Goal: Information Seeking & Learning: Learn about a topic

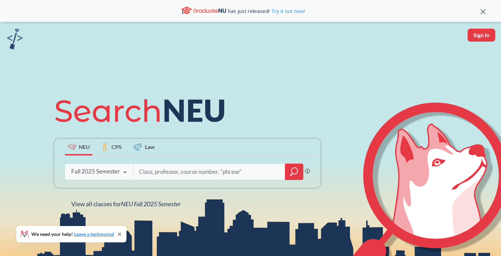
click at [104, 169] on div "Fall 2025 Semester" at bounding box center [95, 171] width 49 height 7
click at [151, 169] on input "search" at bounding box center [209, 172] width 142 height 14
type input "mu s c"
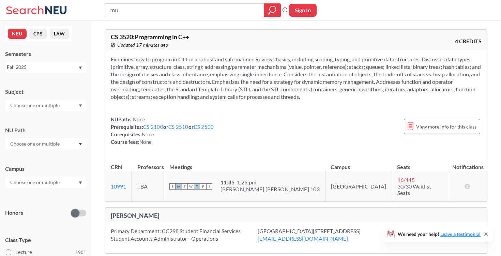
type input "m"
click at [27, 139] on div at bounding box center [45, 144] width 81 height 12
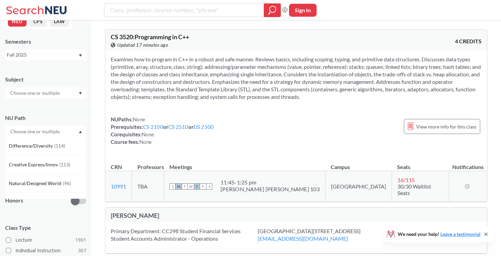
scroll to position [64, 0]
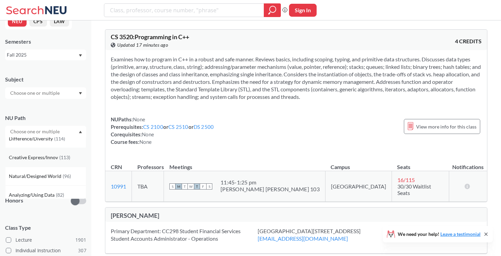
click at [55, 160] on span "Creative Express/Innov" at bounding box center [34, 157] width 50 height 7
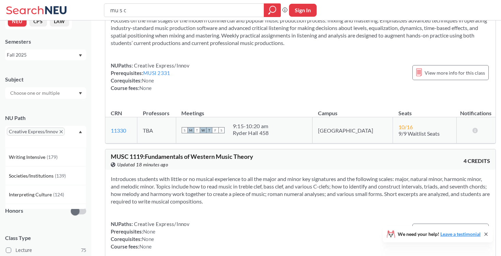
scroll to position [1359, 0]
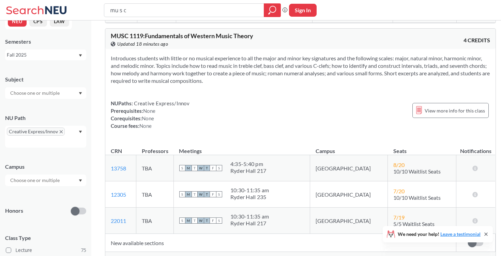
click at [197, 72] on section "Introduces students with little or no musical experience to all the major and m…" at bounding box center [300, 70] width 379 height 30
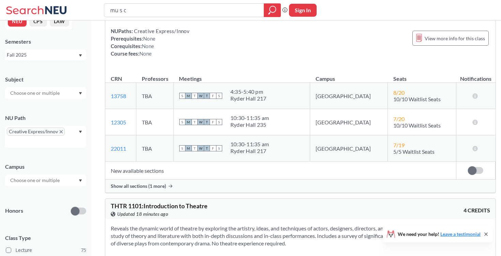
scroll to position [1503, 0]
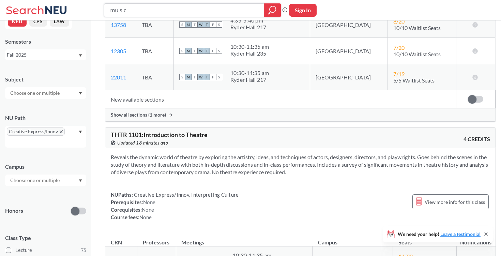
drag, startPoint x: 229, startPoint y: 10, endPoint x: 108, endPoint y: 10, distance: 121.0
click at [108, 10] on div "mu s c" at bounding box center [192, 10] width 177 height 14
click at [273, 8] on icon "magnifying glass" at bounding box center [272, 10] width 8 height 10
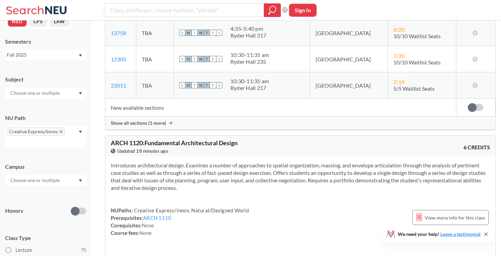
scroll to position [1606, 0]
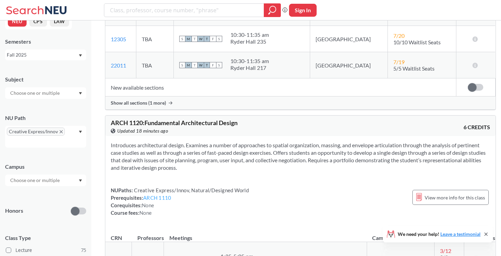
click at [158, 195] on link "ARCH 1110" at bounding box center [157, 198] width 28 height 6
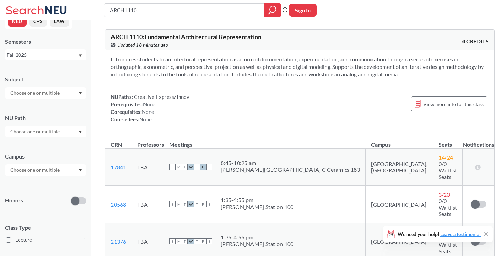
drag, startPoint x: 107, startPoint y: 58, endPoint x: 416, endPoint y: 74, distance: 309.1
click at [416, 74] on div "Introduces students to architectural representation as a form of documentation,…" at bounding box center [299, 92] width 389 height 84
copy section "Introduces students to architectural representation as a form of documentation,…"
click at [254, 103] on div "NUPaths: Creative Express/Innov Prerequisites: None Corequisites: None Course f…" at bounding box center [300, 108] width 378 height 30
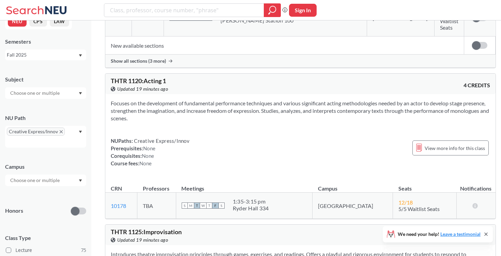
scroll to position [1923, 0]
drag, startPoint x: 145, startPoint y: 148, endPoint x: 201, endPoint y: 148, distance: 55.9
click at [201, 228] on div "THTR 1125 : Improvisation View this course on Banner. Updated 19 minutes ago" at bounding box center [205, 235] width 189 height 15
copy span "Improvisation"
click at [185, 228] on div "THTR 1125 : Improvisation View this course on Banner. Updated 19 minutes ago" at bounding box center [205, 235] width 189 height 15
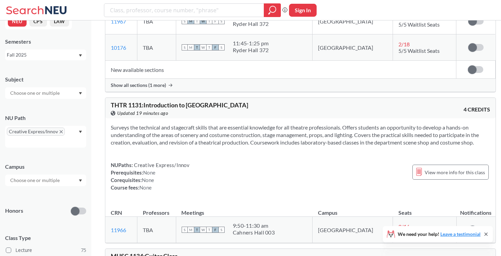
scroll to position [2646, 0]
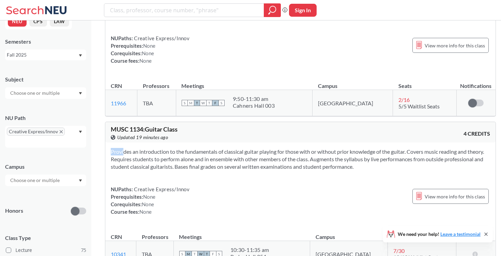
drag, startPoint x: 109, startPoint y: 75, endPoint x: 418, endPoint y: 96, distance: 309.4
click at [418, 142] on div "Provides an introduction to the fundamentals of classical guitar playing for th…" at bounding box center [300, 184] width 390 height 84
copy section
click at [343, 185] on div "NUPaths: Creative Express/Innov Prerequisites: None Corequisites: None Course f…" at bounding box center [300, 200] width 379 height 30
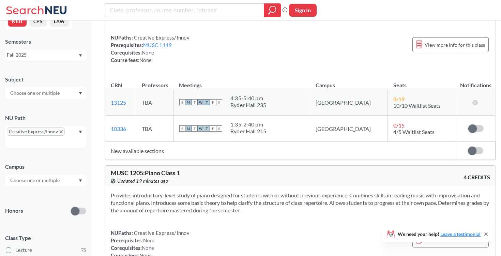
scroll to position [4201, 0]
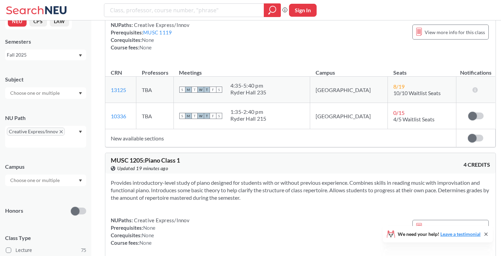
click at [125, 173] on div "Provides introductory-level study of piano designed for students with or withou…" at bounding box center [300, 215] width 390 height 84
drag, startPoint x: 108, startPoint y: 111, endPoint x: 259, endPoint y: 135, distance: 153.1
click at [259, 173] on div "Provides introductory-level study of piano designed for students with or withou…" at bounding box center [300, 215] width 390 height 84
copy section
click at [217, 173] on div "Provides introductory-level study of piano designed for students with or withou…" at bounding box center [300, 215] width 390 height 84
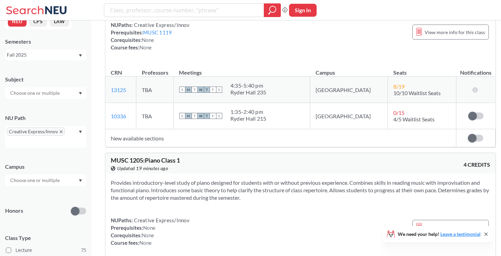
drag, startPoint x: 110, startPoint y: 110, endPoint x: 304, endPoint y: 127, distance: 194.3
click at [304, 179] on section "Provides introductory-level study of piano designed for students with or withou…" at bounding box center [300, 190] width 379 height 22
copy section "Provides introductory-level study of piano designed for students with or withou…"
click at [262, 173] on div "Provides introductory-level study of piano designed for students with or withou…" at bounding box center [300, 215] width 390 height 84
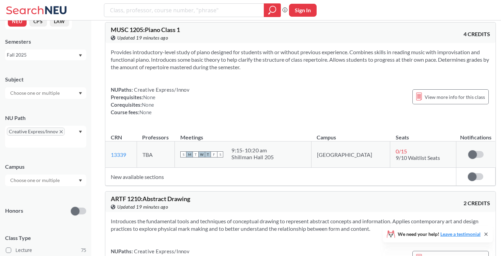
scroll to position [4219, 0]
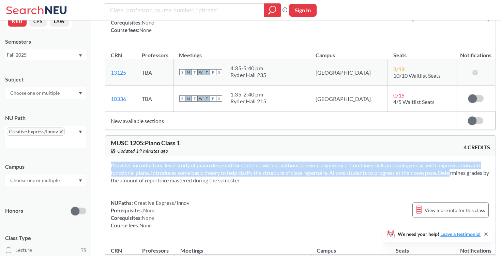
drag, startPoint x: 453, startPoint y: 99, endPoint x: 426, endPoint y: 111, distance: 29.3
click at [426, 156] on div "Provides introductory-level study of piano designed for students with or withou…" at bounding box center [300, 198] width 390 height 84
copy section "Provides introductory-level study of piano designed for students with or withou…"
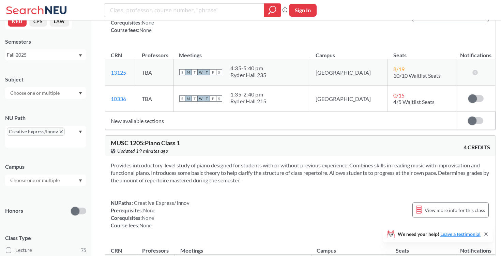
click at [397, 199] on div "NUPaths: Creative Express/Innov Prerequisites: None Corequisites: None Course f…" at bounding box center [300, 214] width 379 height 30
drag, startPoint x: 169, startPoint y: 108, endPoint x: 193, endPoint y: 108, distance: 23.9
click at [193, 162] on section "Provides introductory-level study of piano designed for students with or withou…" at bounding box center [300, 173] width 379 height 22
copy section "repertoire"
click at [178, 147] on div "View this course on Banner. Updated 19 minutes ago" at bounding box center [205, 150] width 189 height 7
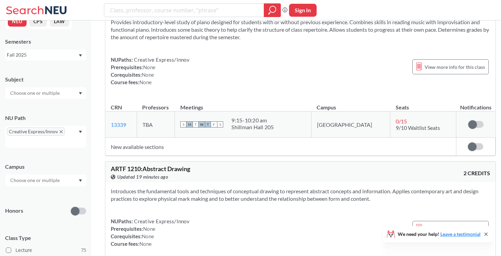
scroll to position [4373, 0]
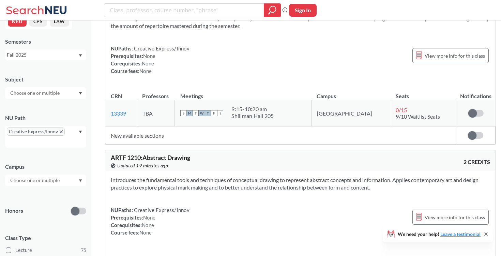
drag, startPoint x: 110, startPoint y: 105, endPoint x: 429, endPoint y: 116, distance: 319.5
click at [429, 171] on div "Introduces the fundamental tools and techniques of conceptual drawing to repres…" at bounding box center [300, 209] width 390 height 76
copy section "Introduces the fundamental tools and techniques of conceptual drawing to repres…"
click at [355, 206] on div "NUPaths: Creative Express/Innov Prerequisites: None Corequisites: None Course f…" at bounding box center [300, 221] width 379 height 30
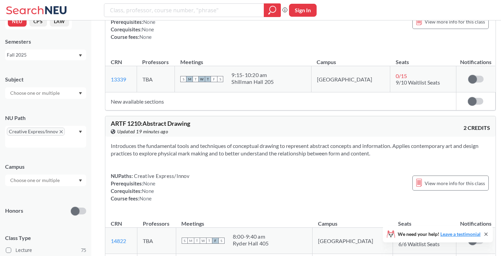
scroll to position [4408, 0]
drag, startPoint x: 108, startPoint y: 49, endPoint x: 199, endPoint y: 49, distance: 90.6
click at [199, 116] on div "ARTF 1210 : Abstract Drawing View this course on Banner. Updated 19 minutes ago…" at bounding box center [300, 126] width 390 height 20
copy span "ARTF 1210 : Abstract Drawing"
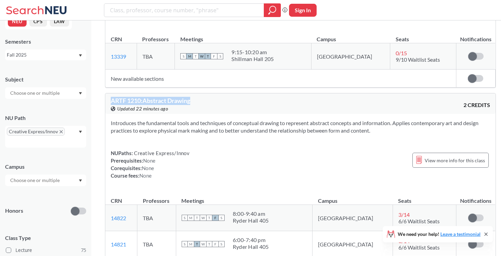
scroll to position [4372, 0]
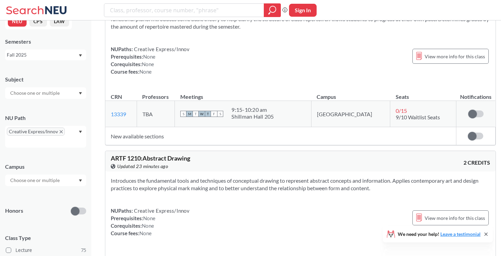
click at [61, 130] on icon "X to remove pill" at bounding box center [61, 131] width 3 height 3
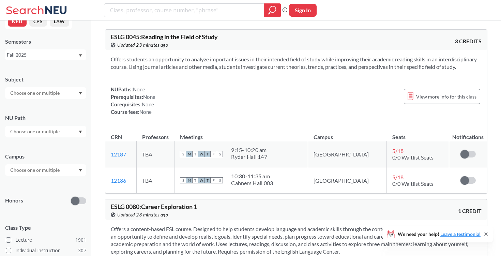
click at [74, 130] on div at bounding box center [45, 132] width 81 height 12
click at [58, 149] on div "Writing Intensive ( 179 )" at bounding box center [47, 146] width 77 height 7
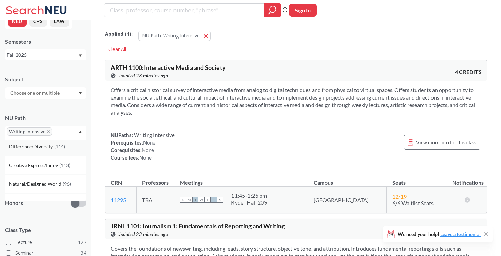
scroll to position [44, 0]
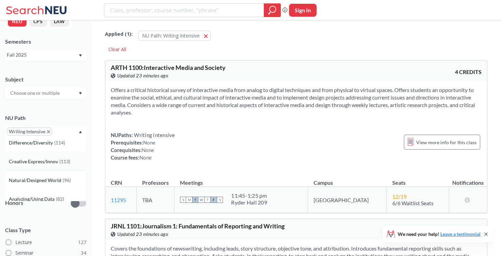
click at [55, 163] on span "Creative Express/Innov" at bounding box center [34, 161] width 50 height 7
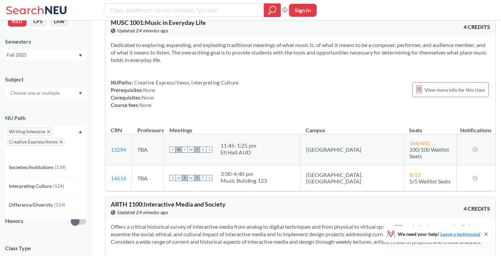
scroll to position [44, 0]
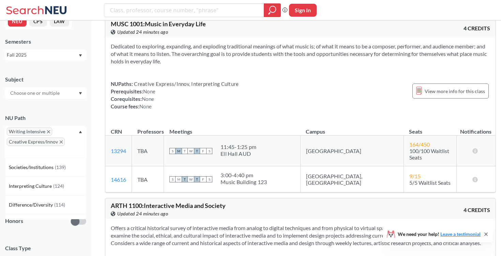
click at [80, 131] on icon "Dropdown arrow" at bounding box center [80, 132] width 3 height 3
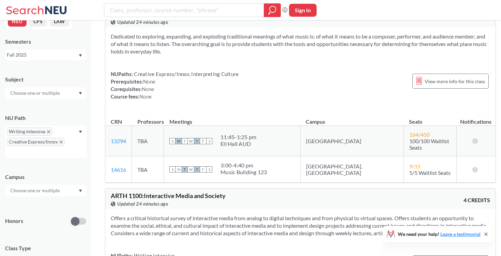
scroll to position [54, 0]
click at [82, 130] on div "Writing Intensive Creative Express/Innov" at bounding box center [45, 142] width 81 height 32
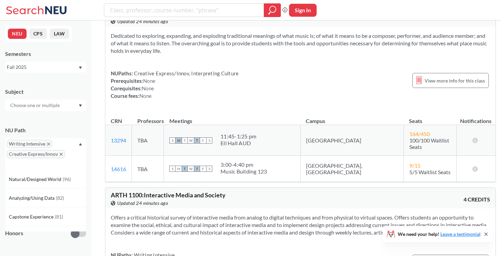
scroll to position [74, 0]
click at [81, 143] on icon "Dropdown arrow" at bounding box center [80, 144] width 3 height 3
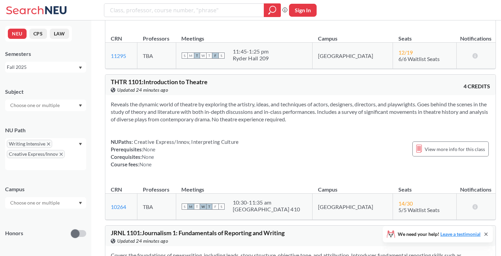
scroll to position [317, 0]
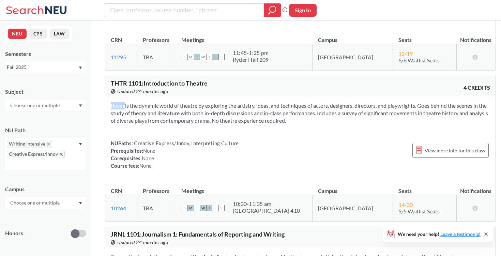
drag, startPoint x: 111, startPoint y: 107, endPoint x: 321, endPoint y: 129, distance: 211.4
click at [321, 129] on div "Reveals the dynamic world of theatre by exploring the artistry, ideas, and tech…" at bounding box center [300, 138] width 390 height 84
copy section
click at [246, 116] on section "Reveals the dynamic world of theatre by exploring the artistry, ideas, and tech…" at bounding box center [300, 113] width 379 height 22
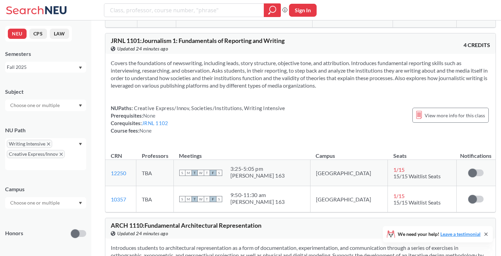
scroll to position [504, 0]
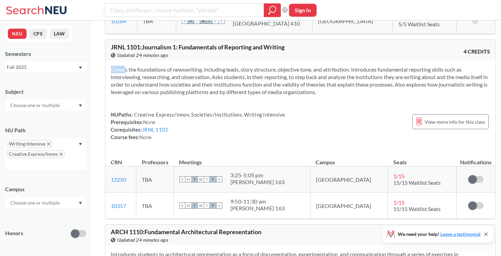
drag, startPoint x: 109, startPoint y: 70, endPoint x: 381, endPoint y: 104, distance: 274.4
click at [382, 104] on div "Covers the foundations of newswriting, including leads, story structure, object…" at bounding box center [300, 105] width 390 height 91
click at [289, 79] on section "Covers the foundations of newswriting, including leads, story structure, object…" at bounding box center [300, 81] width 379 height 30
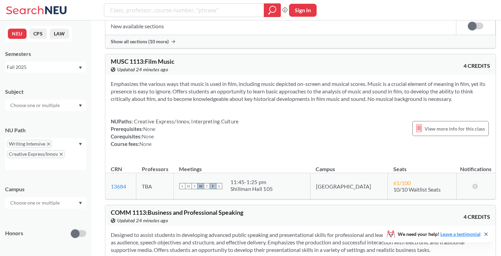
scroll to position [1259, 0]
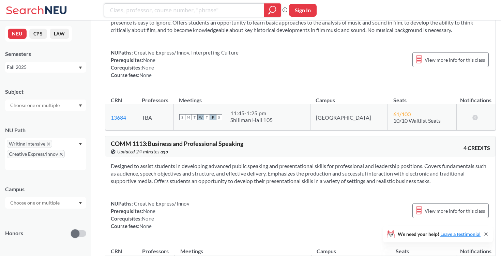
click at [153, 12] on input "search" at bounding box center [184, 10] width 150 height 12
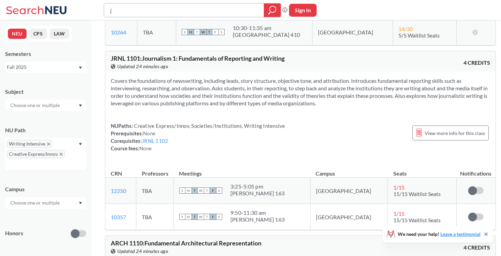
scroll to position [492, 0]
type input "jrnl2301"
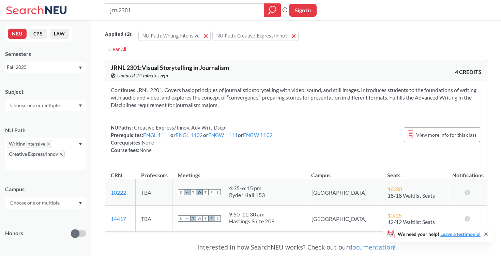
drag, startPoint x: 222, startPoint y: 106, endPoint x: 108, endPoint y: 88, distance: 115.2
click at [108, 88] on div "Continues JRNL 2201. Covers basic principles of journalistic storytelling with …" at bounding box center [296, 123] width 382 height 84
click at [180, 108] on section "Continues JRNL 2201. Covers basic principles of journalistic storytelling with …" at bounding box center [296, 97] width 371 height 22
click at [239, 9] on input "jrnl2301" at bounding box center [184, 10] width 150 height 12
drag, startPoint x: 109, startPoint y: 88, endPoint x: 244, endPoint y: 105, distance: 136.0
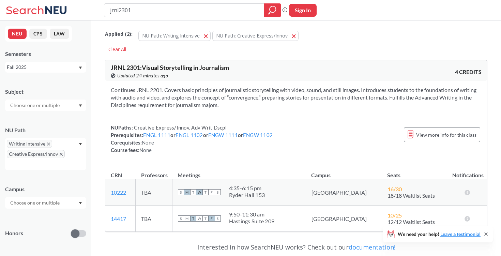
click at [244, 105] on div "Continues JRNL 2201. Covers basic principles of journalistic storytelling with …" at bounding box center [296, 123] width 382 height 84
click at [201, 104] on section "Continues JRNL 2201. Covers basic principles of journalistic storytelling with …" at bounding box center [296, 97] width 371 height 22
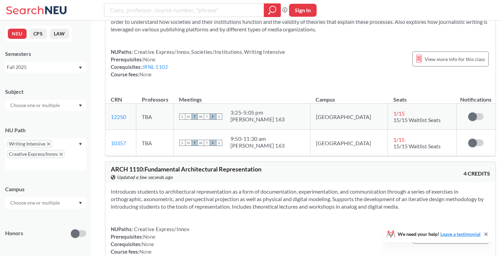
scroll to position [592, 0]
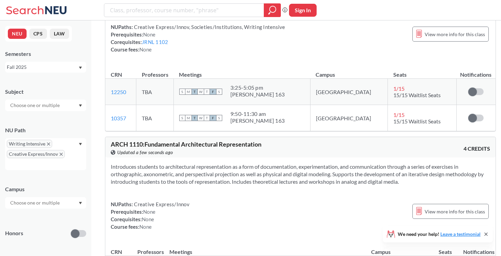
click at [63, 153] on span "Creative Express/Innov" at bounding box center [36, 154] width 58 height 8
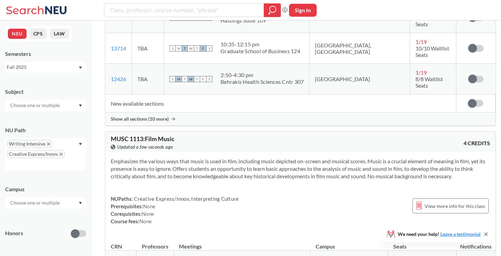
scroll to position [1163, 0]
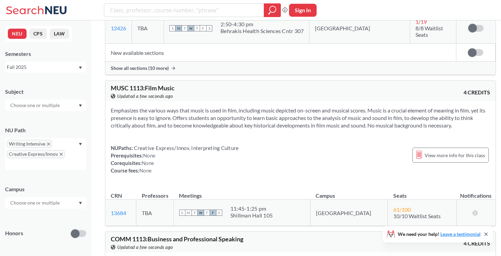
click at [49, 144] on icon "X to remove pill" at bounding box center [48, 143] width 3 height 3
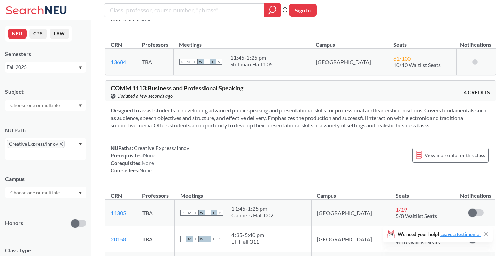
click at [80, 142] on div "Creative Express/Innov" at bounding box center [45, 149] width 81 height 22
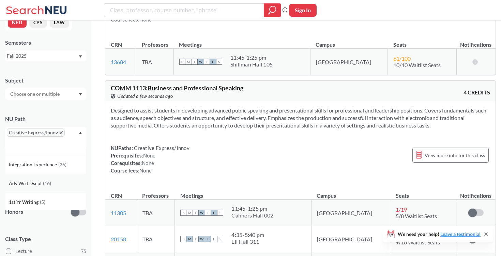
scroll to position [164, 0]
click at [48, 182] on span "( 16 )" at bounding box center [47, 182] width 8 height 6
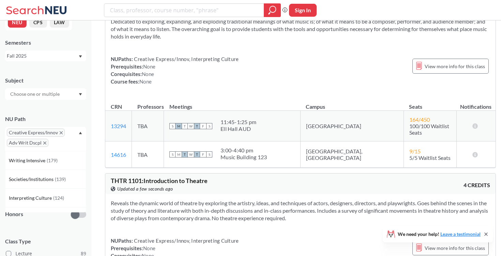
scroll to position [147, 0]
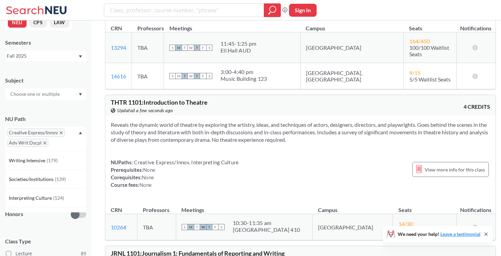
click at [61, 133] on icon "X to remove pill" at bounding box center [61, 132] width 3 height 3
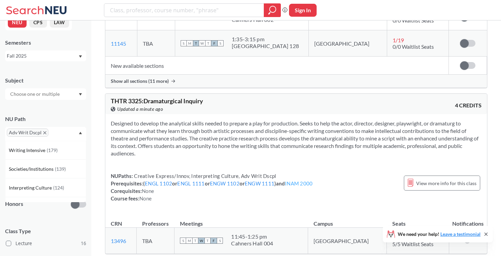
click at [301, 186] on link "INAM 2000" at bounding box center [299, 183] width 28 height 6
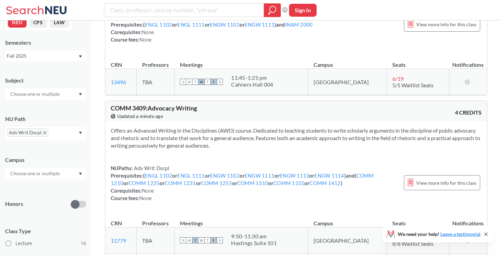
scroll to position [3207, 0]
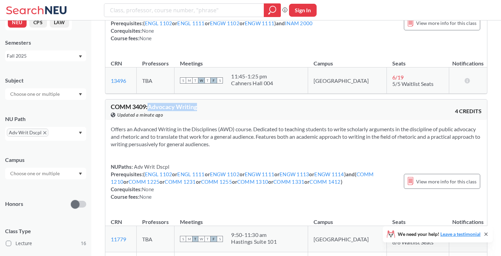
drag, startPoint x: 150, startPoint y: 113, endPoint x: 208, endPoint y: 113, distance: 57.6
click at [208, 113] on div "COMM 3409 : Advocacy Writing View this course on Banner. Updated a minute ago" at bounding box center [203, 111] width 185 height 15
click at [191, 119] on div "View this course on Banner. Updated a minute ago" at bounding box center [203, 114] width 185 height 7
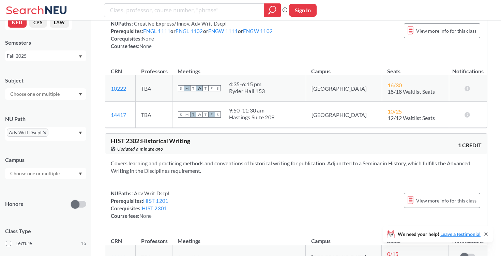
scroll to position [0, 0]
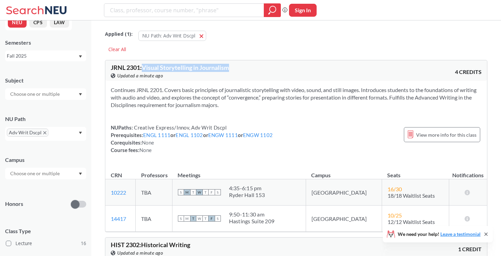
drag, startPoint x: 144, startPoint y: 66, endPoint x: 257, endPoint y: 66, distance: 112.4
click at [257, 66] on div "JRNL 2301 : Visual Storytelling in Journalism View this course on Banner. Updat…" at bounding box center [203, 71] width 185 height 15
click at [189, 73] on div "View this course on Banner. Updated a minute ago" at bounding box center [203, 75] width 185 height 7
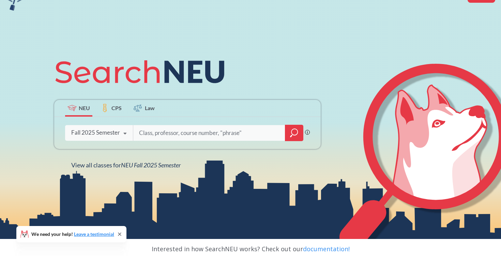
scroll to position [71, 0]
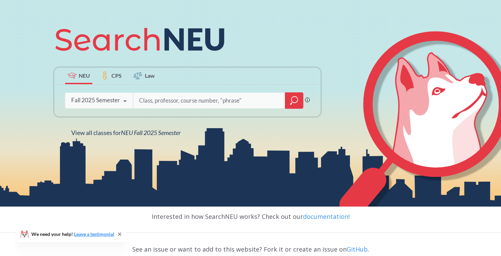
click at [173, 98] on input "search" at bounding box center [209, 100] width 142 height 14
type input "binf6200"
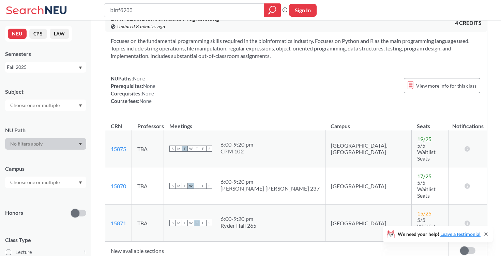
scroll to position [24, 0]
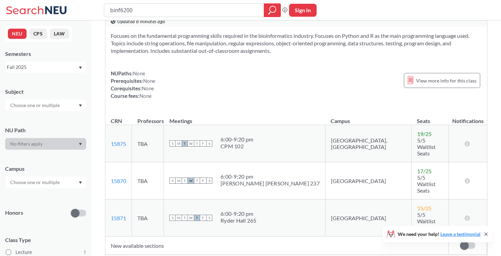
click at [150, 236] on td "New available sections" at bounding box center [276, 245] width 343 height 18
click at [149, 256] on span "Show all sections (5 more)" at bounding box center [138, 261] width 55 height 6
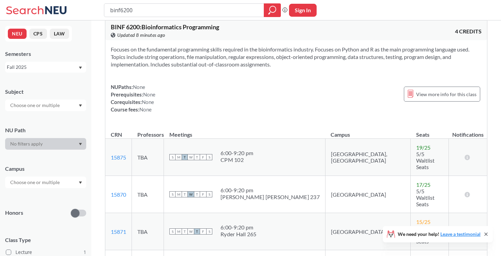
scroll to position [0, 0]
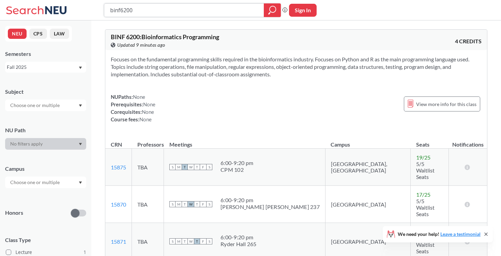
click at [144, 6] on input "binf6200" at bounding box center [184, 10] width 150 height 12
type input "b"
type input "cs4120"
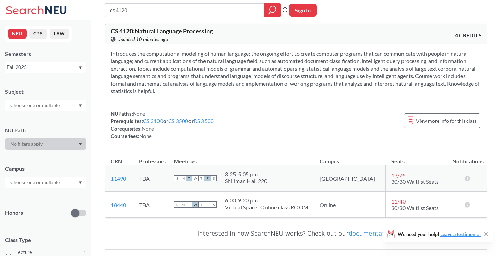
scroll to position [3, 0]
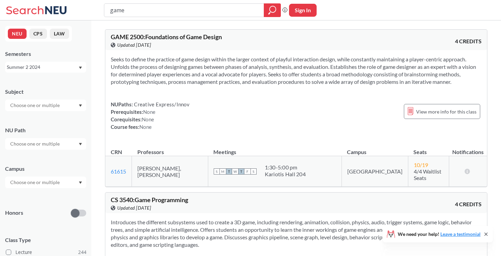
drag, startPoint x: 141, startPoint y: 12, endPoint x: 94, endPoint y: 12, distance: 47.4
click at [94, 12] on div "game Phrase search guarantees the exact search appears in the results. Ex. If y…" at bounding box center [250, 10] width 501 height 20
click at [38, 70] on div "Summer 2 2024" at bounding box center [42, 66] width 71 height 7
click at [41, 87] on div "Fall 2025" at bounding box center [45, 82] width 81 height 19
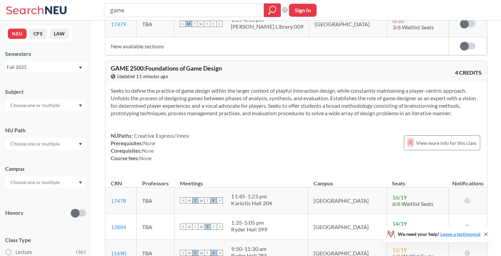
scroll to position [993, 0]
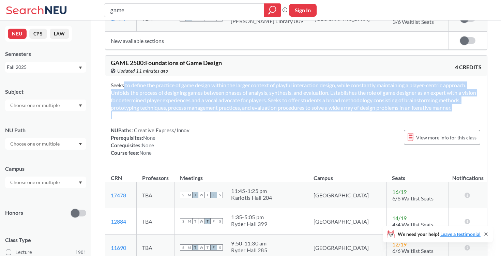
drag, startPoint x: 108, startPoint y: 83, endPoint x: 463, endPoint y: 120, distance: 356.6
click at [463, 120] on div "Seeks to define the practice of game design within the larger context of playfu…" at bounding box center [296, 121] width 382 height 91
copy section "Seeks to define the practice of game design within the larger context of playfu…"
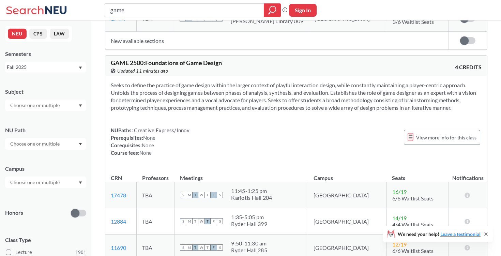
click at [297, 111] on section "Seeks to define the practice of game design within the larger context of playfu…" at bounding box center [296, 96] width 371 height 30
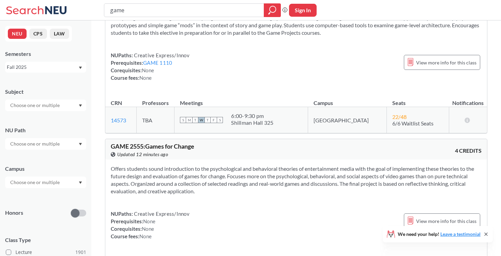
scroll to position [1187, 0]
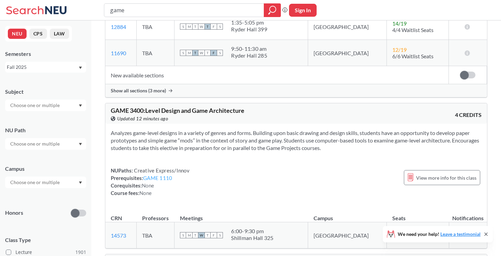
click at [162, 179] on link "GAME 1110" at bounding box center [157, 178] width 29 height 6
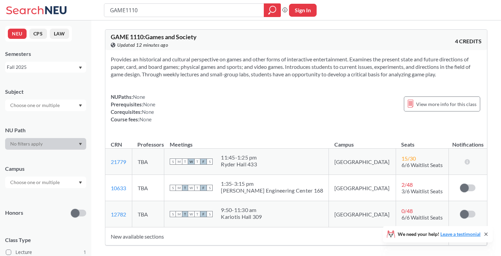
type input "game"
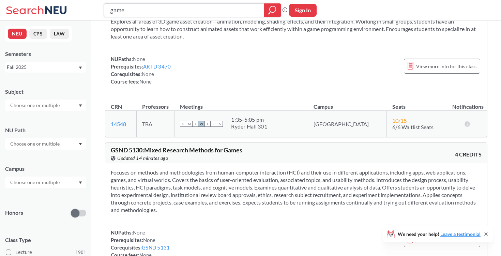
scroll to position [3024, 0]
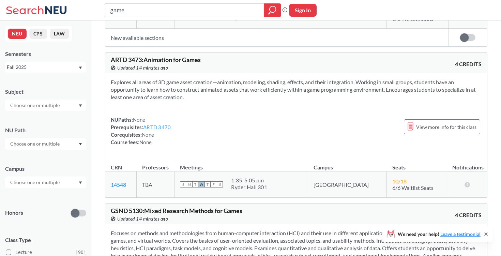
click at [161, 124] on link "ARTD 3470" at bounding box center [157, 127] width 28 height 6
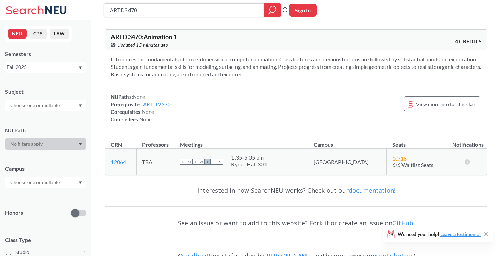
type input "game"
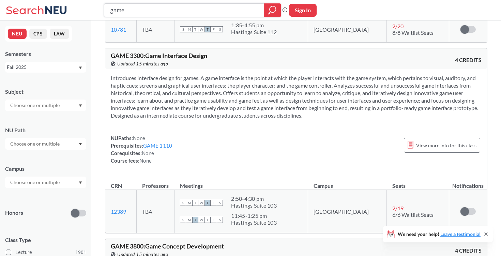
scroll to position [345, 0]
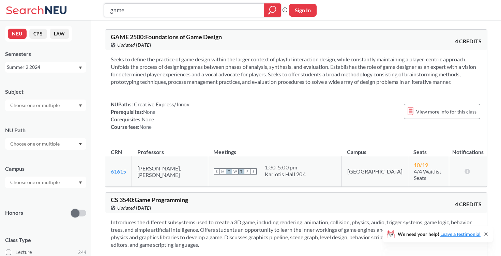
drag, startPoint x: 142, startPoint y: 9, endPoint x: 101, endPoint y: 7, distance: 41.3
click at [101, 7] on div "game Phrase search guarantees the exact search appears in the results. Ex. If y…" at bounding box center [250, 10] width 501 height 20
click at [274, 11] on icon "magnifying glass" at bounding box center [272, 10] width 8 height 10
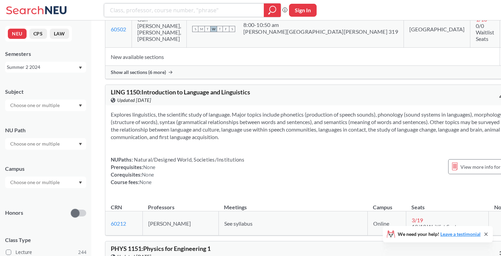
scroll to position [4880, 0]
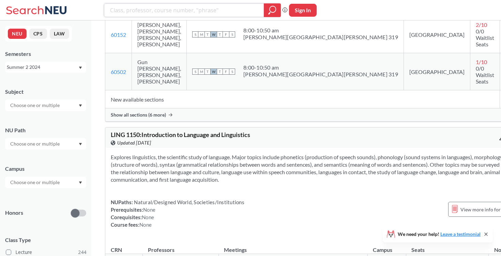
click at [181, 9] on input "search" at bounding box center [184, 10] width 150 height 12
type input "math"
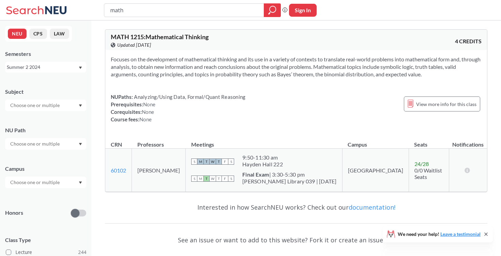
click at [32, 66] on div "Summer 2 2024" at bounding box center [42, 66] width 71 height 7
click at [36, 81] on div "Fall 2025" at bounding box center [47, 81] width 77 height 7
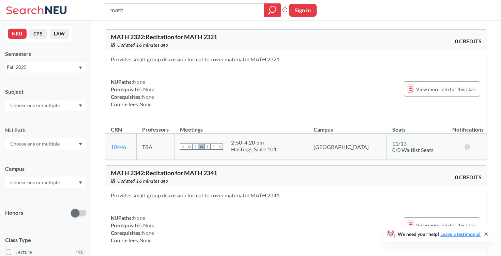
click at [156, 14] on input "math" at bounding box center [184, 10] width 150 height 12
type input "math2341"
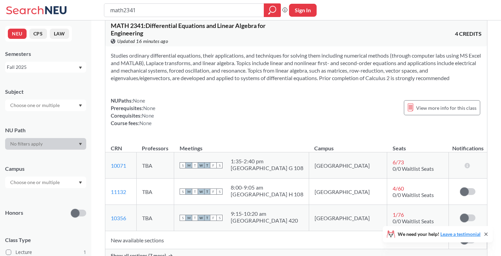
scroll to position [12, 0]
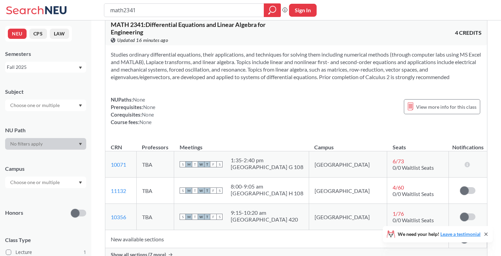
click at [304, 134] on div "Studies ordinary differential equations, their applications, and techniques for…" at bounding box center [296, 90] width 382 height 91
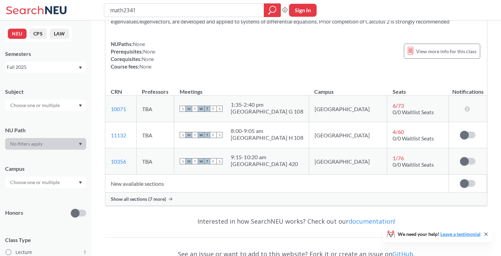
scroll to position [95, 0]
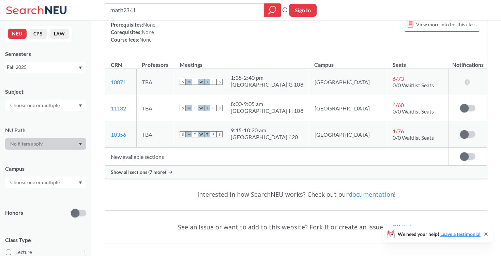
click at [153, 173] on span "Show all sections (7 more)" at bounding box center [138, 172] width 55 height 6
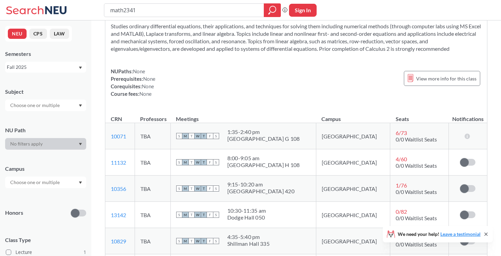
scroll to position [0, 0]
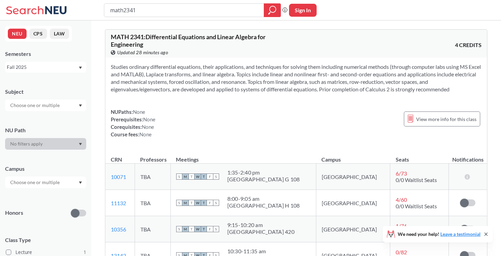
type input "math"
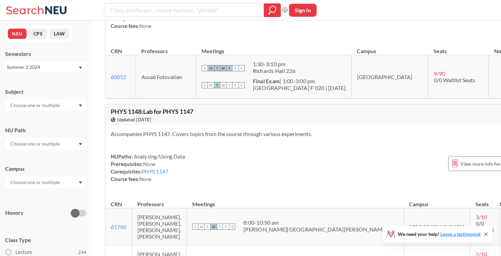
scroll to position [4631, 0]
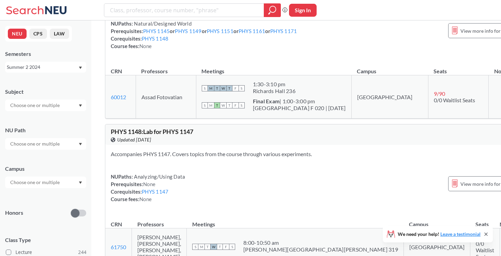
click at [66, 73] on div "NEU CPS LAW Semesters Summer 2 2024 Subject NU Path Campus Honors Class Type Le…" at bounding box center [45, 137] width 91 height 235
click at [62, 67] on div "Summer 2 2024" at bounding box center [42, 66] width 71 height 7
click at [57, 84] on div "Fall 2025" at bounding box center [47, 81] width 77 height 7
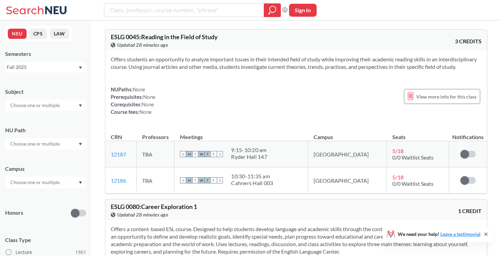
click at [151, 11] on input "search" at bounding box center [184, 10] width 150 height 12
click at [201, 16] on input "search" at bounding box center [184, 10] width 150 height 12
paste input "ARTF 1210: Abstract Drawing"
type input "ARTF 1210: Abstract Drawing"
click at [273, 8] on icon "magnifying glass" at bounding box center [272, 10] width 8 height 10
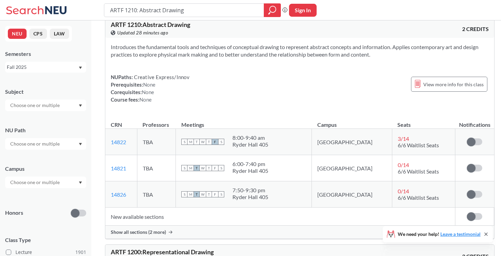
scroll to position [13, 0]
click at [155, 229] on span "Show all sections (2 more)" at bounding box center [138, 231] width 55 height 6
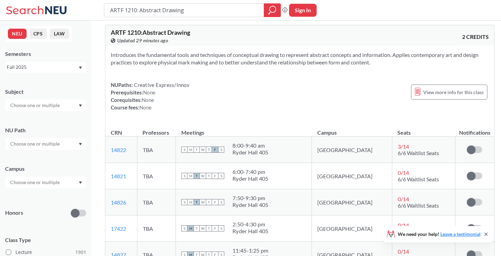
scroll to position [0, 0]
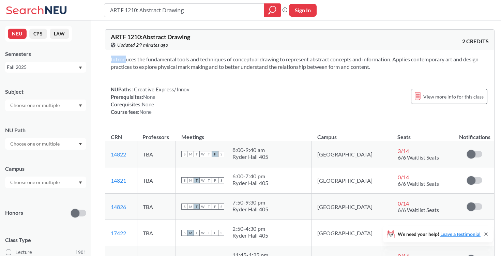
drag, startPoint x: 111, startPoint y: 59, endPoint x: 365, endPoint y: 76, distance: 254.4
click at [366, 76] on div "Introduces the fundamental tools and techniques of conceptual drawing to repres…" at bounding box center [299, 88] width 389 height 76
copy section "I"
click at [271, 91] on div "NUPaths: Creative Express/Innov Prerequisites: None Corequisites: None Course f…" at bounding box center [300, 101] width 378 height 30
drag, startPoint x: 108, startPoint y: 57, endPoint x: 402, endPoint y: 72, distance: 295.1
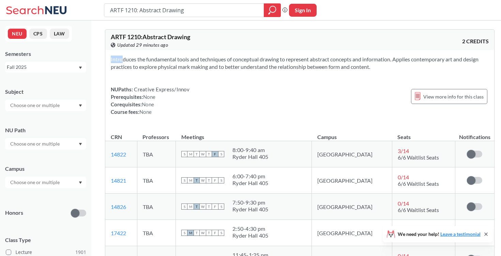
click at [402, 72] on div "Introduces the fundamental tools and techniques of conceptual drawing to repres…" at bounding box center [299, 88] width 389 height 76
copy section
click at [321, 92] on div "NUPaths: Creative Express/Innov Prerequisites: None Corequisites: None Course f…" at bounding box center [300, 101] width 378 height 30
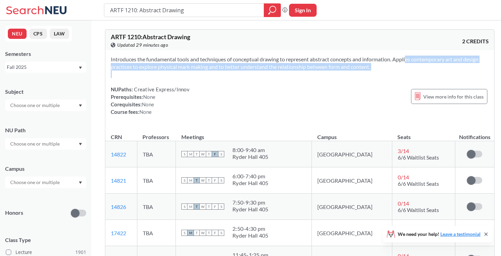
drag, startPoint x: 396, startPoint y: 58, endPoint x: 398, endPoint y: 79, distance: 21.6
click at [398, 80] on div "Introduces the fundamental tools and techniques of conceptual drawing to repres…" at bounding box center [299, 88] width 389 height 76
copy section "Applies contemporary art and design practices to explore physical mark making a…"
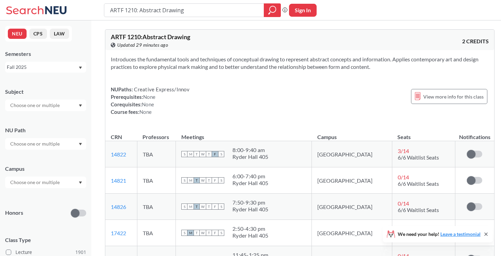
click at [386, 94] on div "NUPaths: Creative Express/Innov Prerequisites: None Corequisites: None Course f…" at bounding box center [300, 101] width 378 height 30
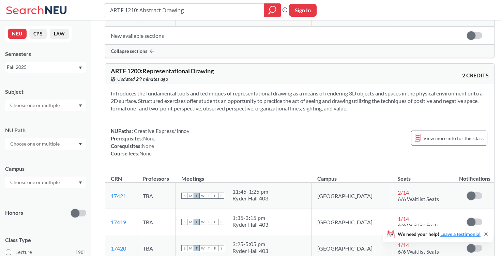
scroll to position [279, 0]
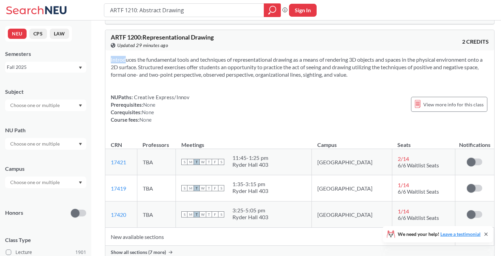
drag, startPoint x: 111, startPoint y: 59, endPoint x: 386, endPoint y: 80, distance: 275.4
click at [386, 80] on div "Introduces the fundamental tools and techniques of representational drawing as …" at bounding box center [299, 92] width 389 height 84
copy section "I"
click at [285, 65] on section "Introduces the fundamental tools and techniques of representational drawing as …" at bounding box center [300, 67] width 378 height 22
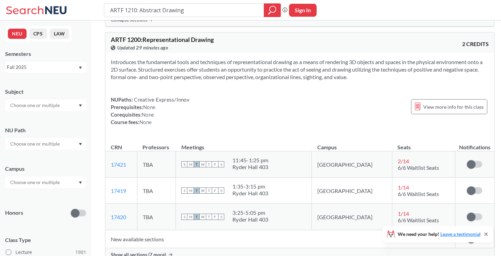
scroll to position [261, 0]
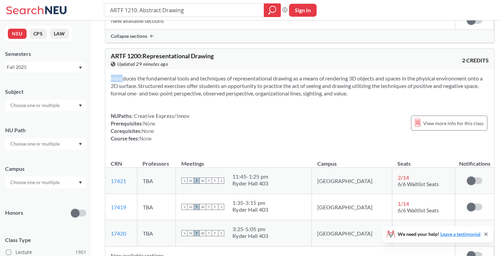
drag, startPoint x: 108, startPoint y: 79, endPoint x: 444, endPoint y: 98, distance: 336.6
click at [444, 98] on div "Introduces the fundamental tools and techniques of representational drawing as …" at bounding box center [299, 111] width 389 height 84
copy section
click at [336, 130] on div "NUPaths: Creative Express/Innov Prerequisites: None Corequisites: None Course f…" at bounding box center [300, 127] width 378 height 30
drag, startPoint x: 204, startPoint y: 9, endPoint x: 125, endPoint y: 7, distance: 79.4
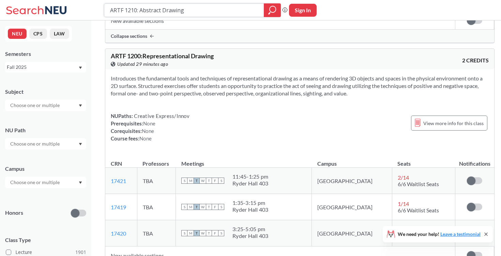
click at [125, 7] on input "ARTF 1210: Abstract Drawing" at bounding box center [184, 10] width 150 height 12
type input "ARTF"
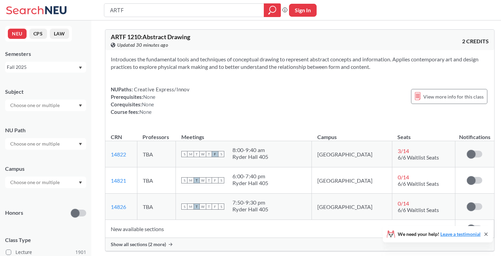
click at [43, 145] on input "text" at bounding box center [35, 144] width 57 height 8
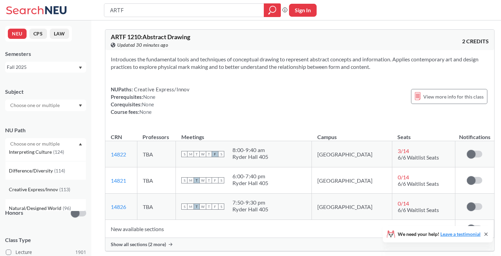
scroll to position [50, 0]
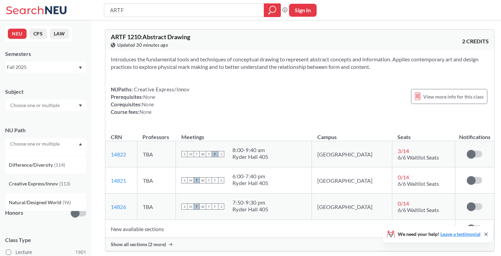
click at [56, 185] on span "Creative Express/Innov" at bounding box center [34, 183] width 50 height 7
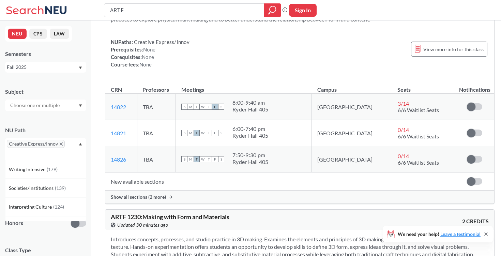
scroll to position [209, 0]
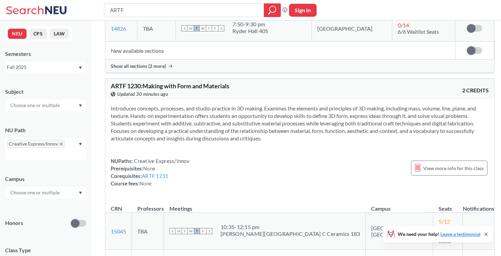
drag, startPoint x: 108, startPoint y: 107, endPoint x: 313, endPoint y: 143, distance: 207.9
click at [313, 142] on div "Introduces concepts, processes, and studio practice in 3D making. Examines the …" at bounding box center [299, 148] width 389 height 99
copy section "Introduces concepts, processes, and studio practice in 3D making. Examines the …"
click at [260, 118] on section "Introduces concepts, processes, and studio practice in 3D making. Examines the …" at bounding box center [300, 123] width 378 height 37
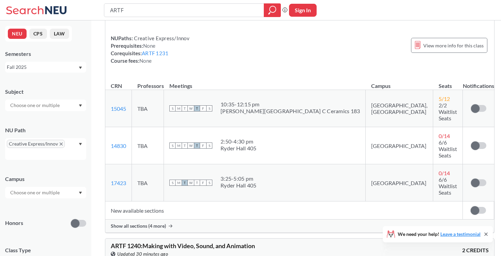
scroll to position [450, 0]
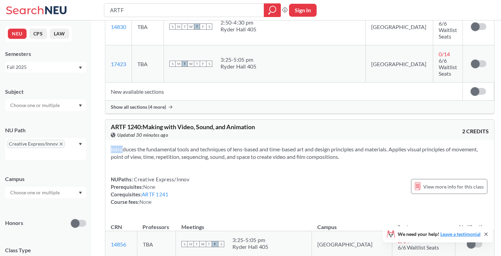
drag, startPoint x: 111, startPoint y: 117, endPoint x: 368, endPoint y: 133, distance: 257.1
click at [368, 140] on div "Introduces the fundamental tools and techniques of lens-based and time-based ar…" at bounding box center [299, 178] width 389 height 76
copy section
click at [327, 145] on section "Introduces the fundamental tools and techniques of lens-based and time-based ar…" at bounding box center [300, 152] width 378 height 15
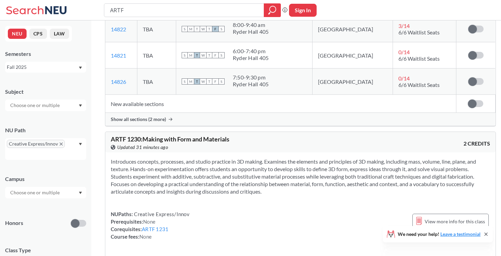
scroll to position [0, 0]
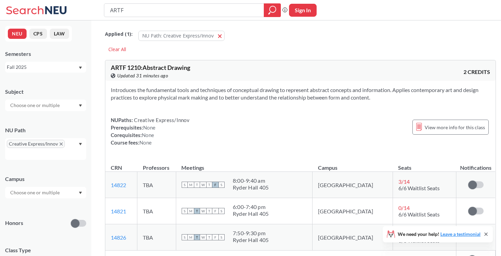
drag, startPoint x: 111, startPoint y: 88, endPoint x: 398, endPoint y: 99, distance: 287.1
click at [398, 99] on section "Introduces the fundamental tools and techniques of conceptual drawing to repres…" at bounding box center [300, 93] width 379 height 15
copy section "Introduces the fundamental tools and techniques of conceptual drawing to repres…"
click at [377, 114] on div "Introduces the fundamental tools and techniques of conceptual drawing to repres…" at bounding box center [300, 119] width 390 height 76
click at [427, 130] on span "View more info for this class" at bounding box center [455, 127] width 60 height 9
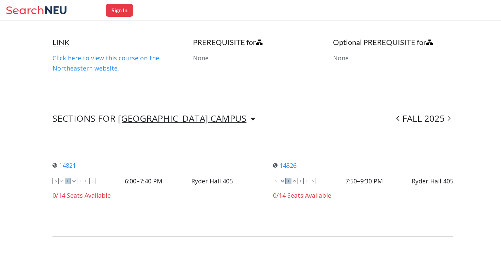
scroll to position [331, 0]
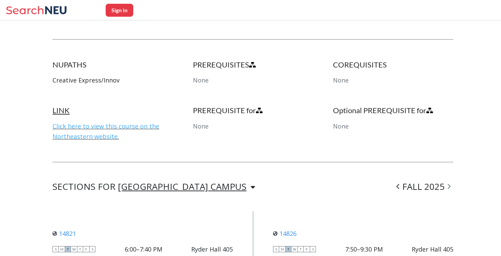
click at [115, 126] on link "Click here to view this course on the Northeastern website." at bounding box center [105, 131] width 107 height 18
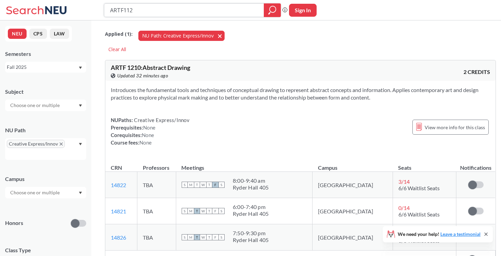
type input "ARTF1124"
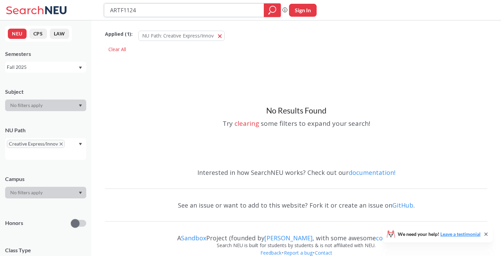
drag, startPoint x: 151, startPoint y: 14, endPoint x: 105, endPoint y: 13, distance: 46.7
click at [105, 13] on div "ARTF1124" at bounding box center [192, 10] width 177 height 14
type input "game design"
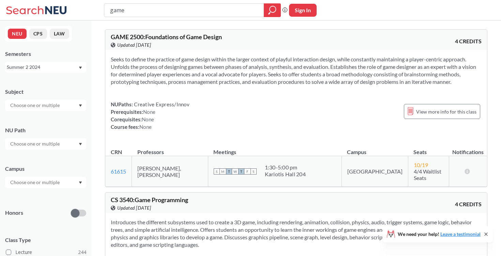
click at [43, 70] on div "Summer 2 2024" at bounding box center [42, 66] width 71 height 7
click at [45, 82] on div "Fall 2025" at bounding box center [47, 81] width 77 height 7
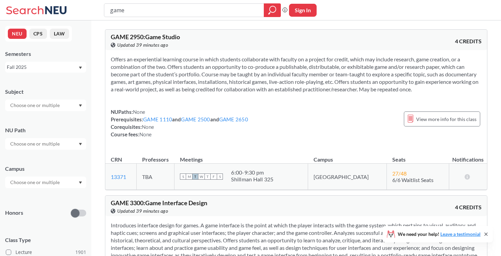
click at [229, 6] on input "game" at bounding box center [184, 10] width 150 height 12
click at [213, 13] on input "game" at bounding box center [184, 10] width 150 height 12
type input "game2500"
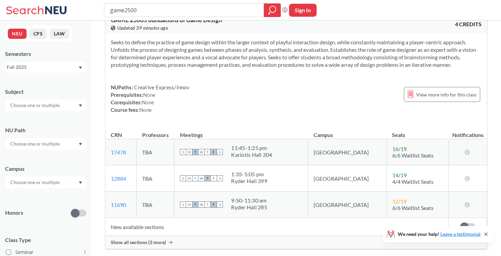
scroll to position [42, 0]
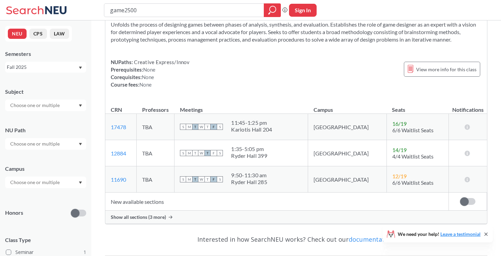
click at [154, 216] on span "Show all sections (3 more)" at bounding box center [138, 217] width 55 height 6
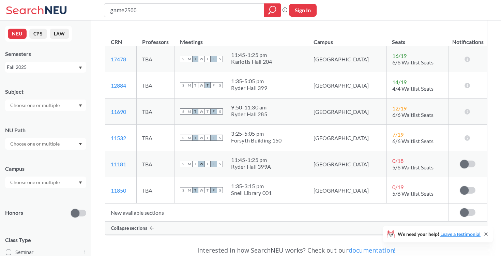
scroll to position [136, 0]
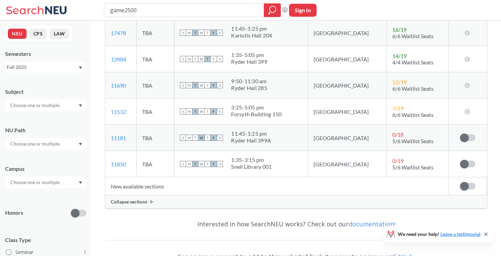
click at [191, 204] on div "Collapse sections" at bounding box center [296, 201] width 382 height 13
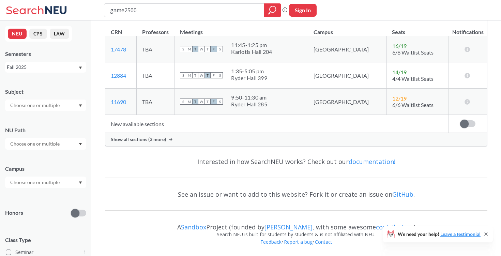
click at [167, 144] on div "Show all sections (3 more)" at bounding box center [296, 139] width 382 height 13
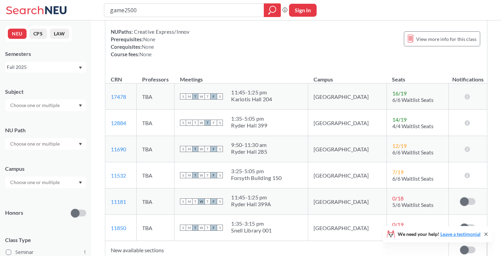
scroll to position [96, 0]
